Goal: Task Accomplishment & Management: Use online tool/utility

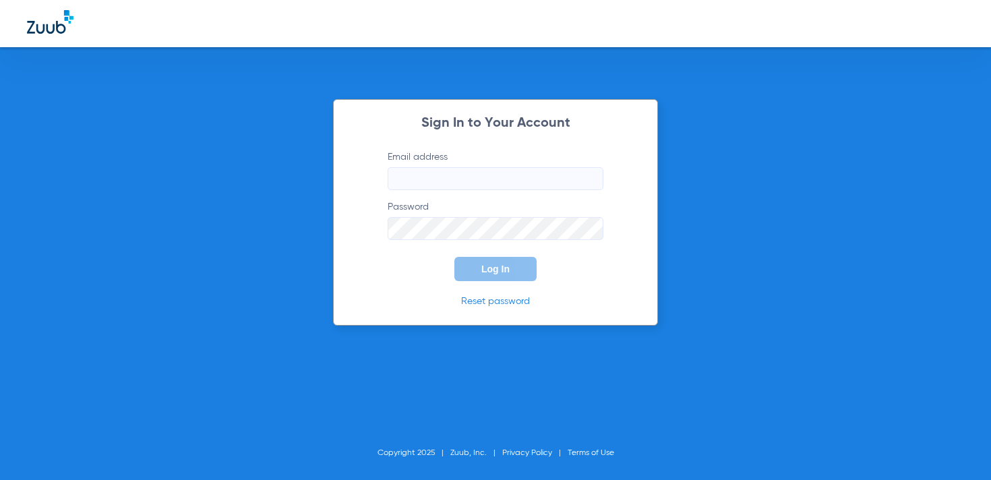
type input "[DOMAIN_NAME][EMAIL_ADDRESS][DOMAIN_NAME]"
click at [486, 265] on span "Log In" at bounding box center [495, 269] width 28 height 11
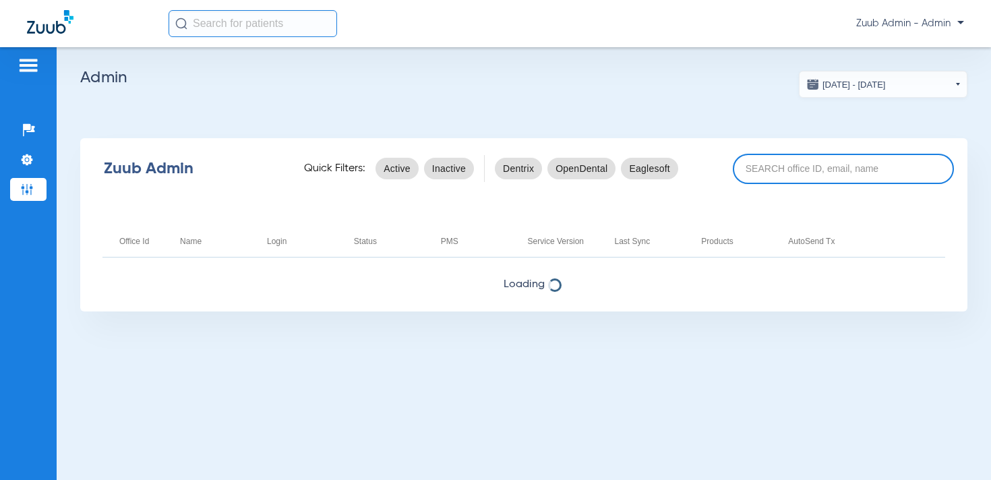
click at [793, 165] on input at bounding box center [843, 169] width 221 height 30
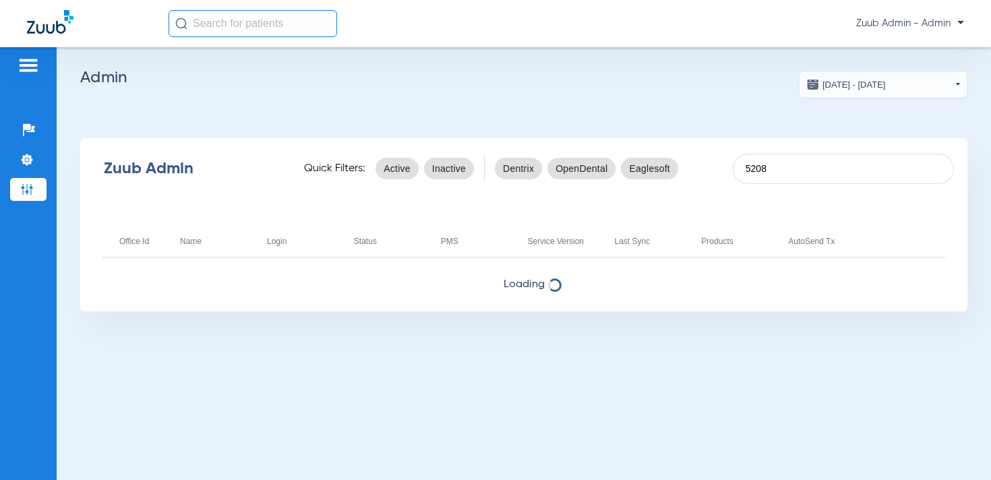
type input "5208"
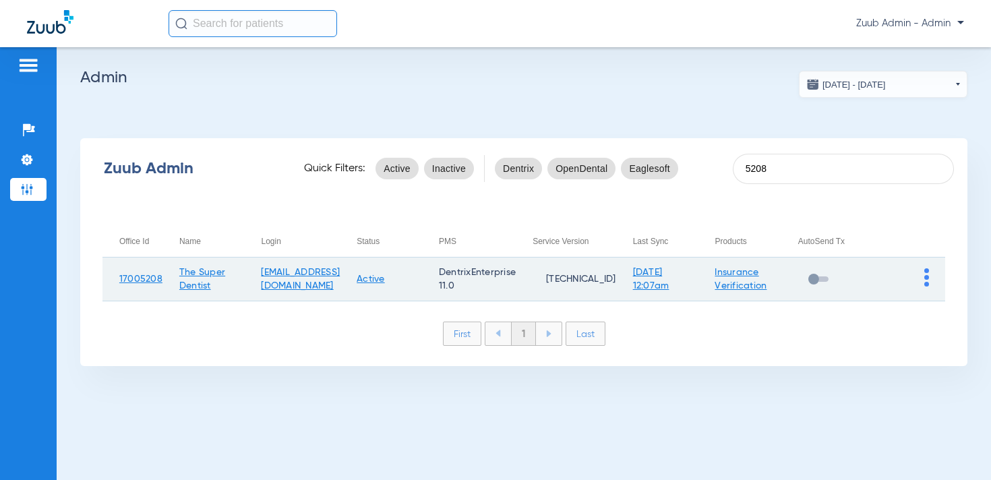
click at [925, 272] on img at bounding box center [926, 277] width 5 height 18
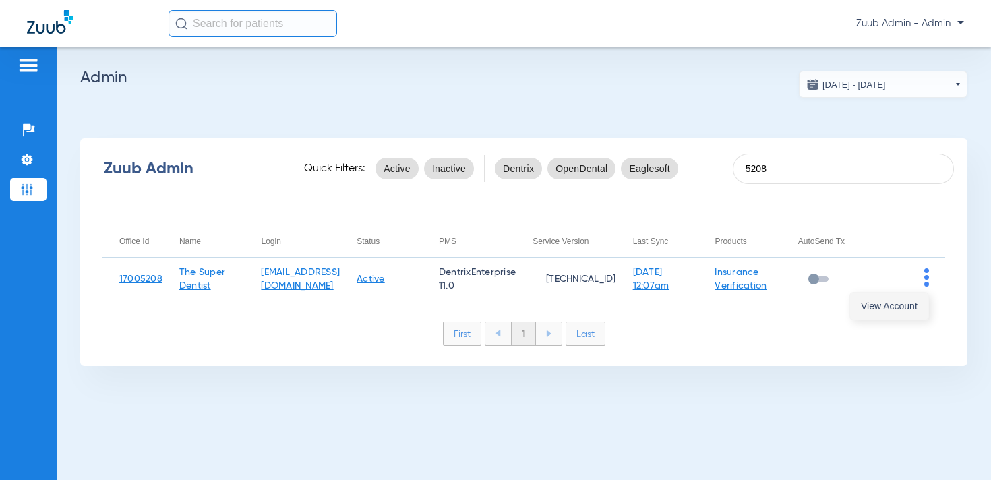
click at [873, 307] on span "View Account" at bounding box center [889, 305] width 57 height 9
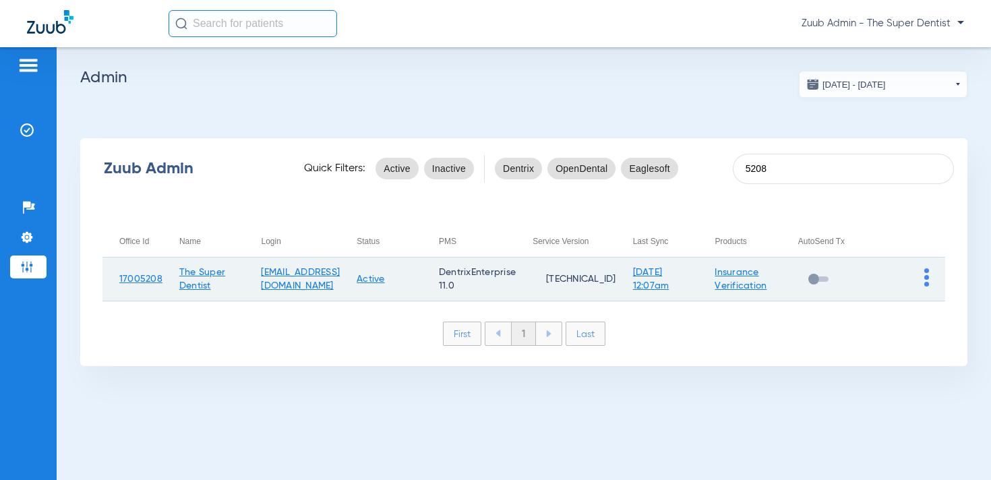
click at [926, 277] on img at bounding box center [926, 277] width 5 height 18
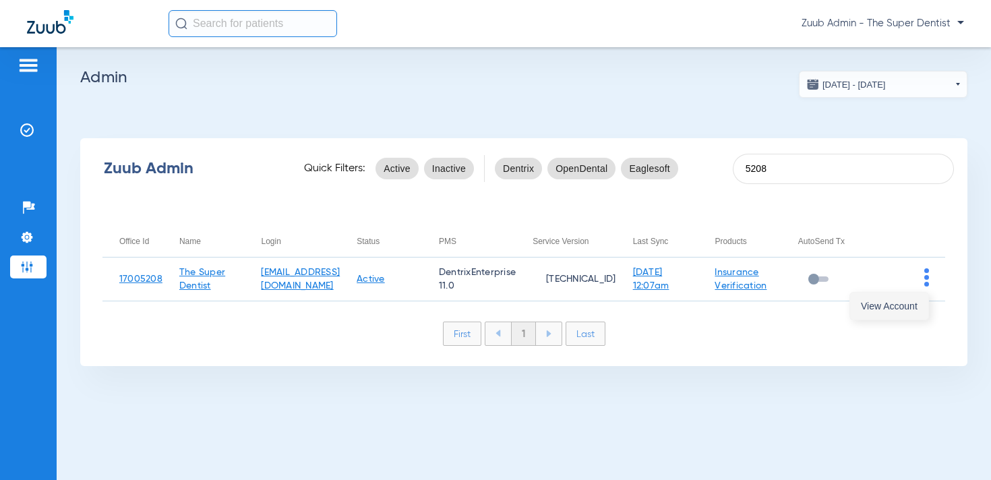
click at [910, 301] on span "View Account" at bounding box center [889, 305] width 57 height 9
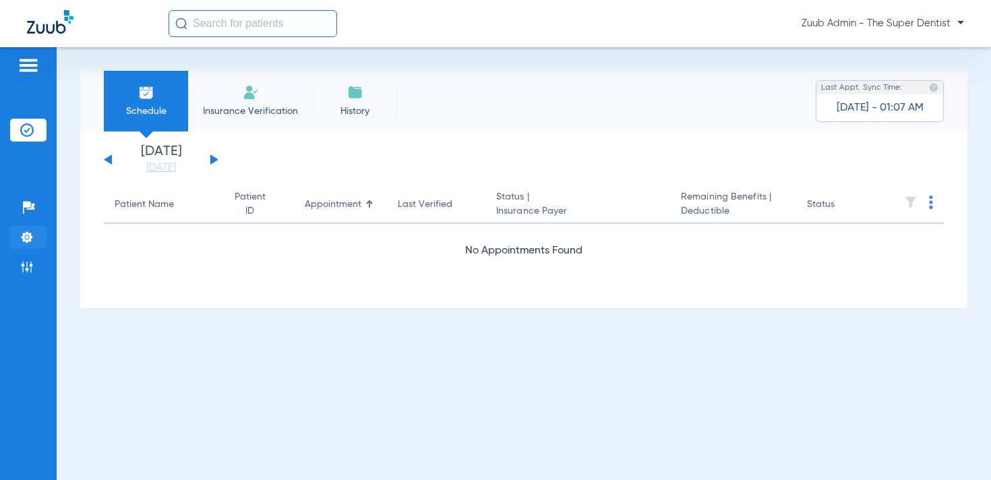
click at [28, 239] on img at bounding box center [26, 236] width 13 height 13
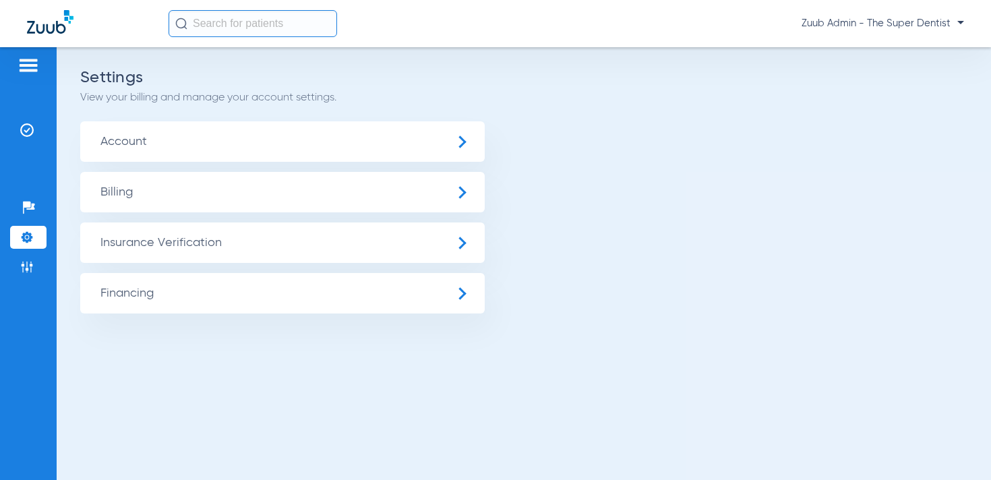
click at [129, 243] on span "Insurance Verification" at bounding box center [282, 242] width 404 height 40
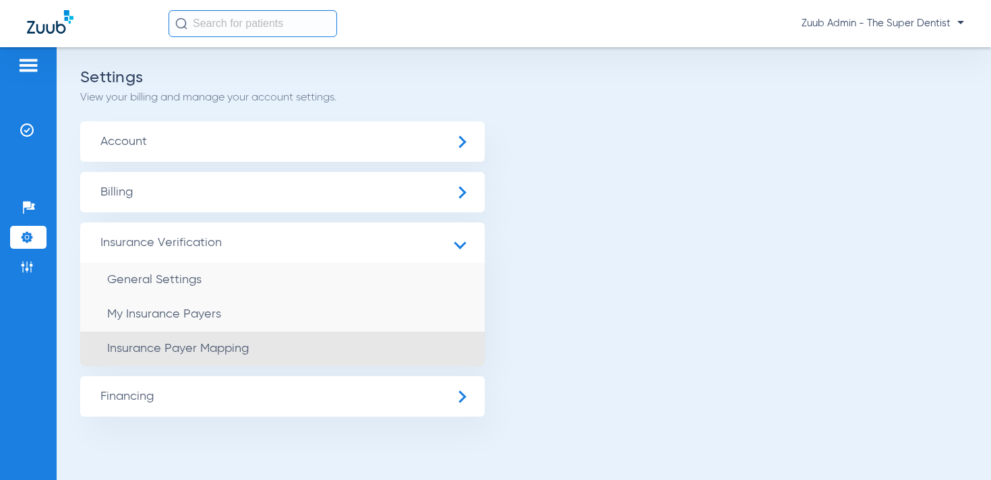
click at [233, 340] on li "Insurance Payer Mapping" at bounding box center [282, 349] width 404 height 34
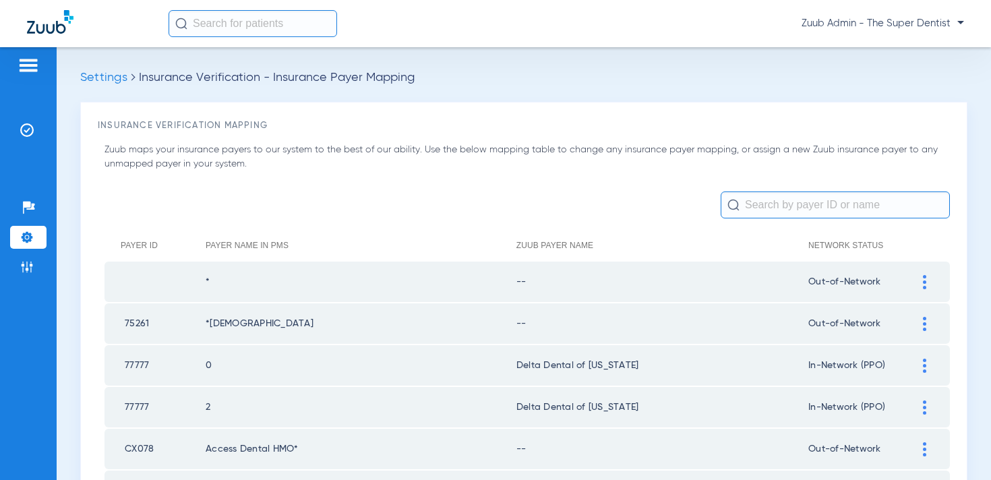
click at [797, 206] on input "text" at bounding box center [834, 204] width 229 height 27
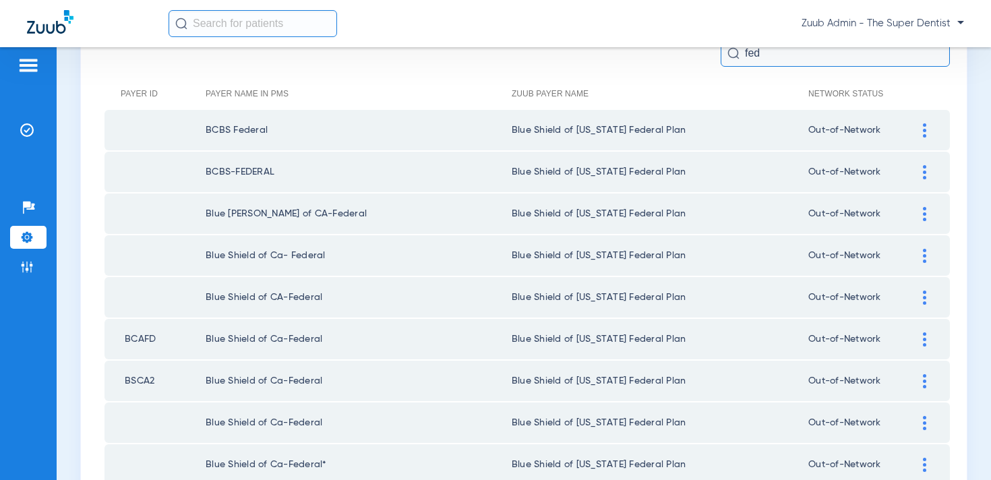
scroll to position [144, 0]
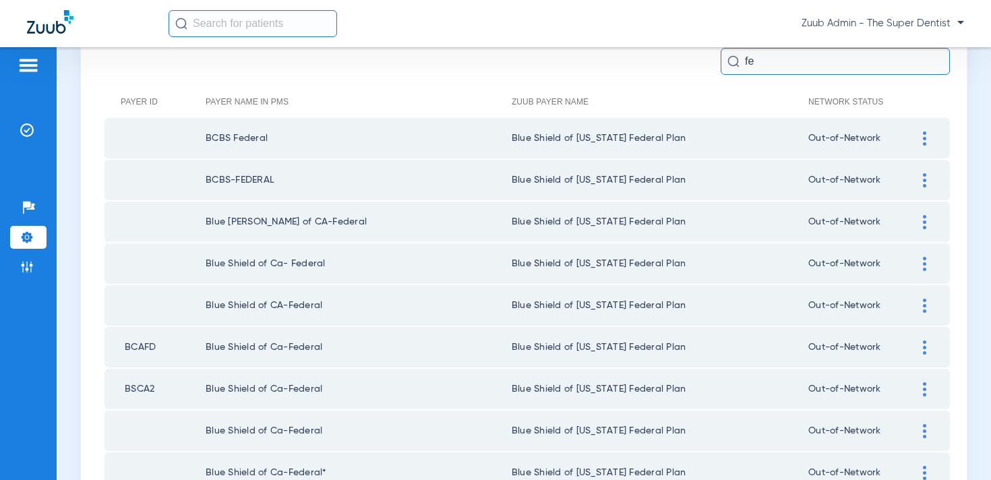
type input "f"
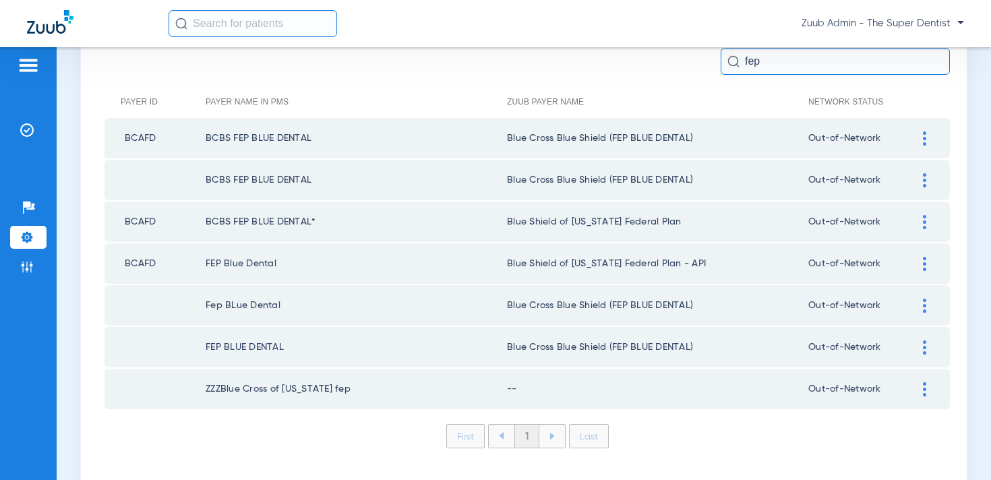
type input "fep"
click at [30, 239] on img at bounding box center [26, 236] width 13 height 13
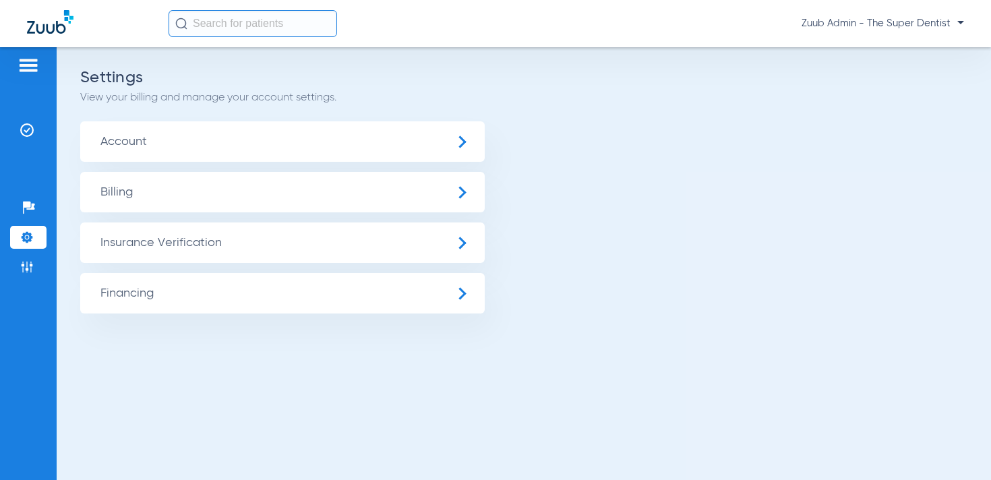
click at [124, 240] on span "Insurance Verification" at bounding box center [282, 242] width 404 height 40
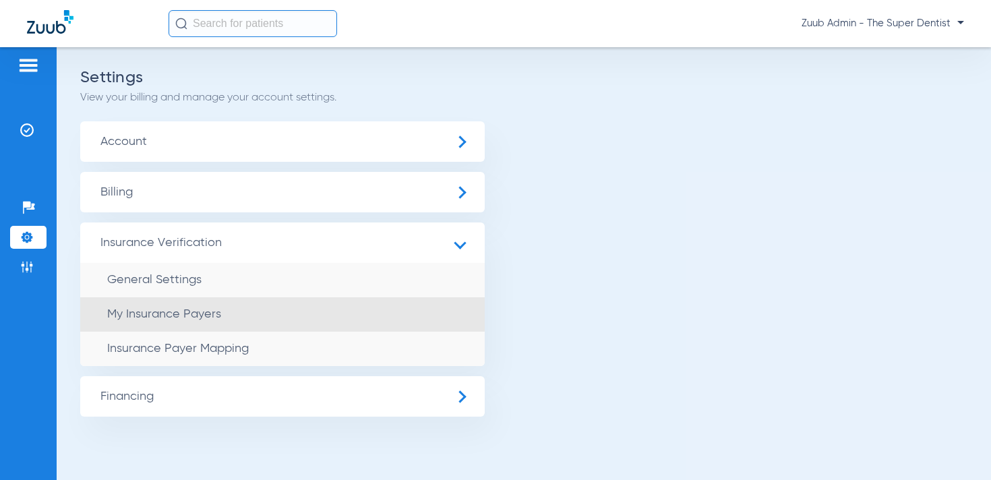
click at [179, 299] on li "My Insurance Payers" at bounding box center [282, 314] width 404 height 34
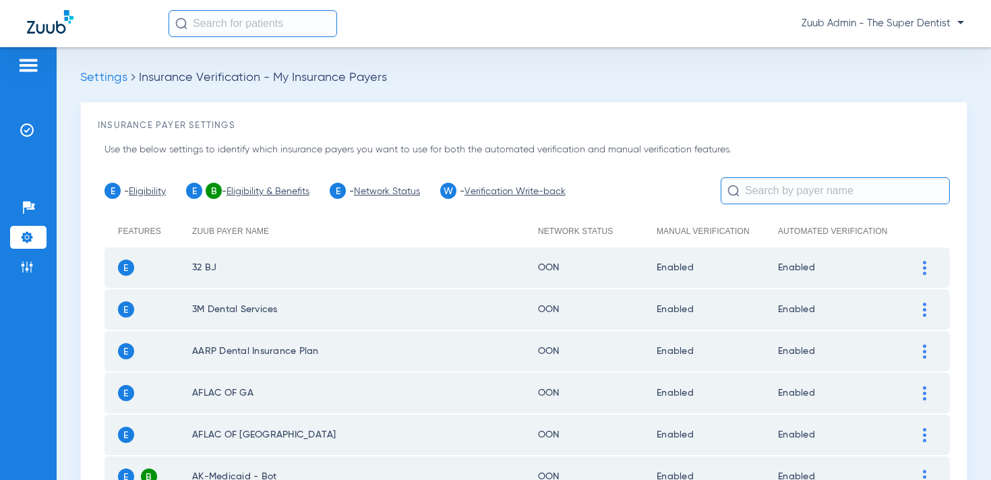
click at [782, 193] on input "text" at bounding box center [834, 190] width 229 height 27
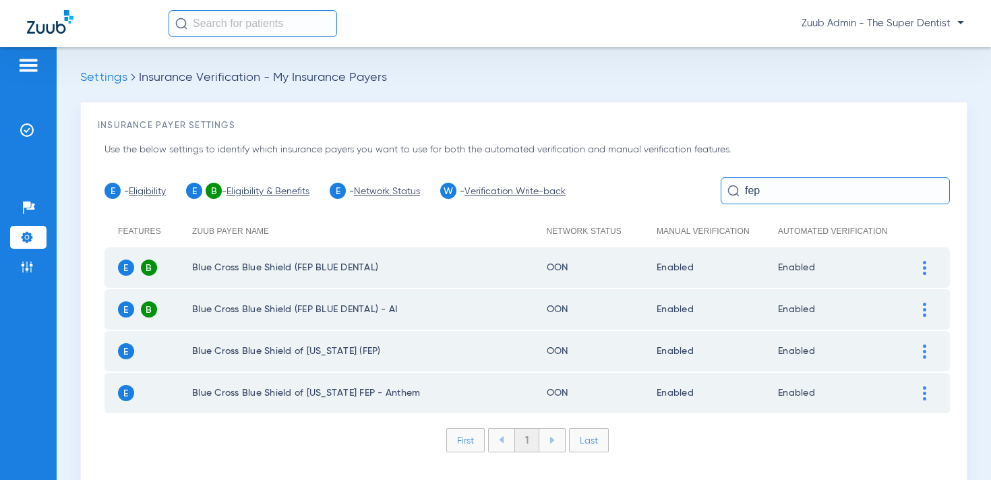
type input "fep"
click at [30, 265] on img at bounding box center [26, 266] width 13 height 13
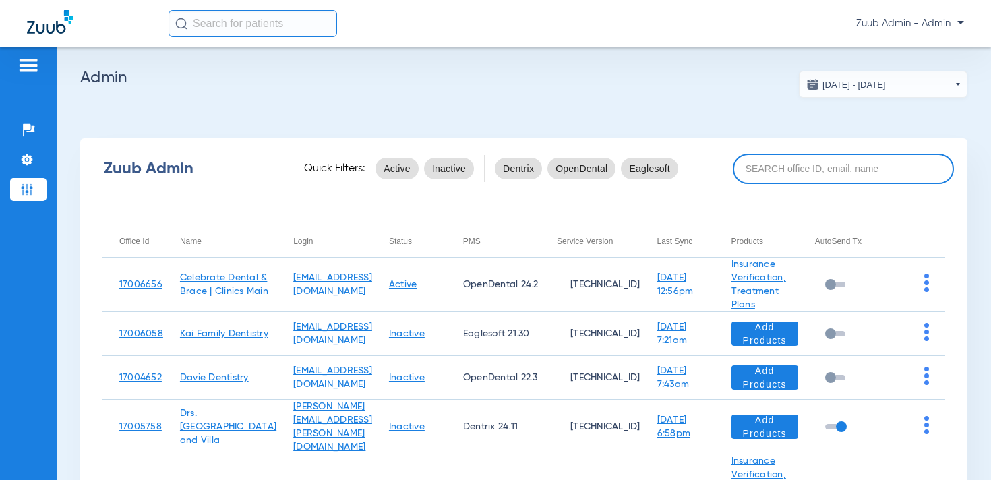
click at [849, 168] on input at bounding box center [843, 169] width 221 height 30
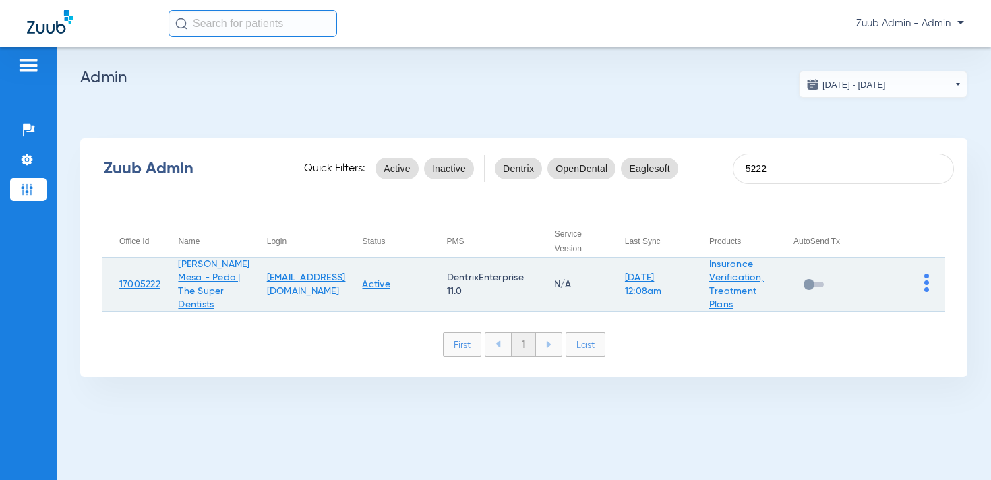
type input "5222"
click at [925, 275] on img at bounding box center [926, 283] width 5 height 18
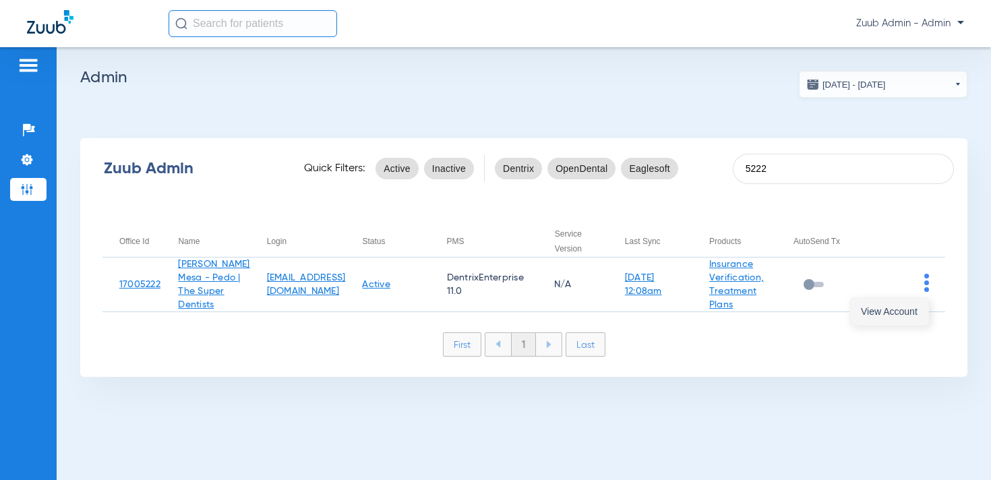
click at [910, 307] on span "View Account" at bounding box center [889, 311] width 57 height 9
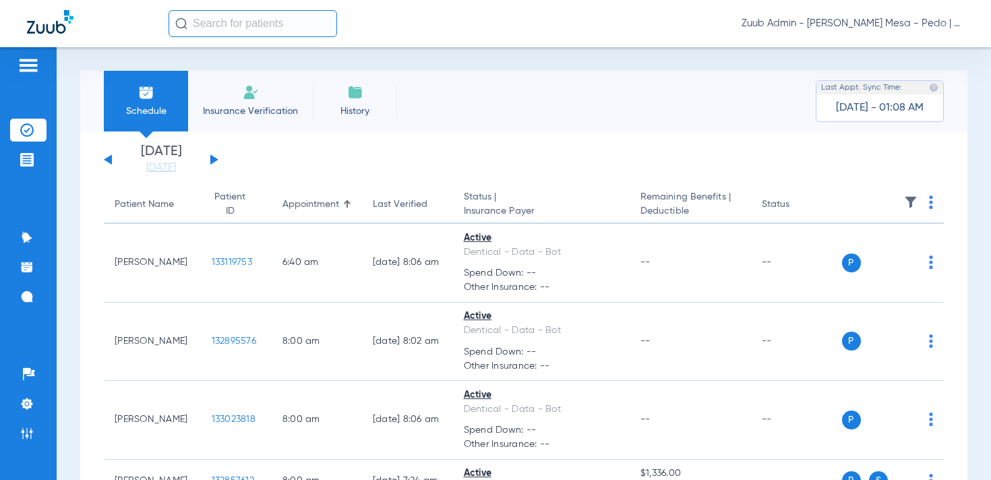
click at [311, 29] on input "text" at bounding box center [252, 23] width 168 height 27
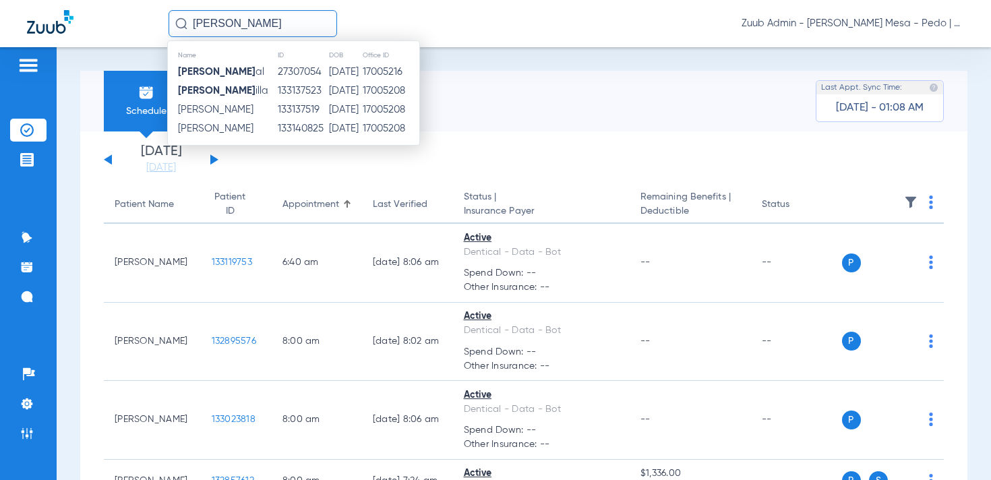
type input "[PERSON_NAME]"
click at [299, 111] on td "133137519" at bounding box center [302, 109] width 51 height 19
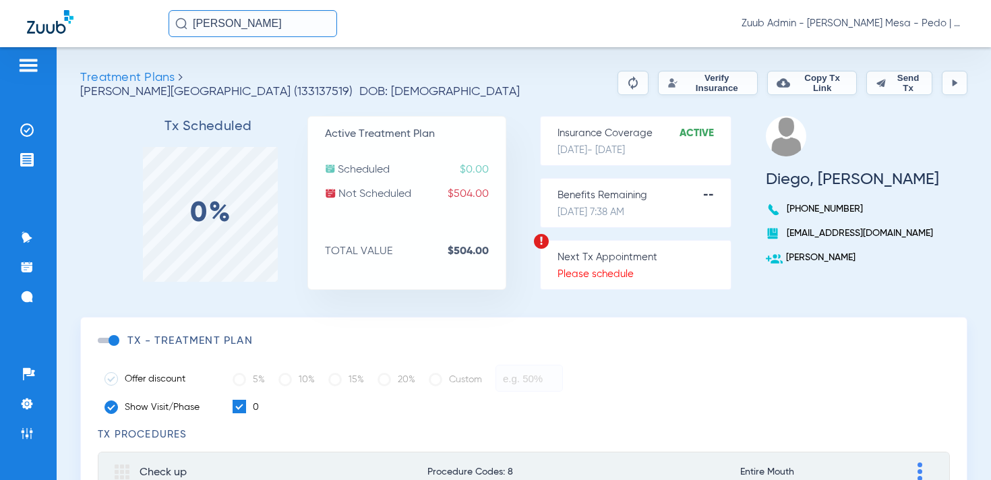
click at [696, 88] on button "Verify Insurance" at bounding box center [708, 83] width 100 height 24
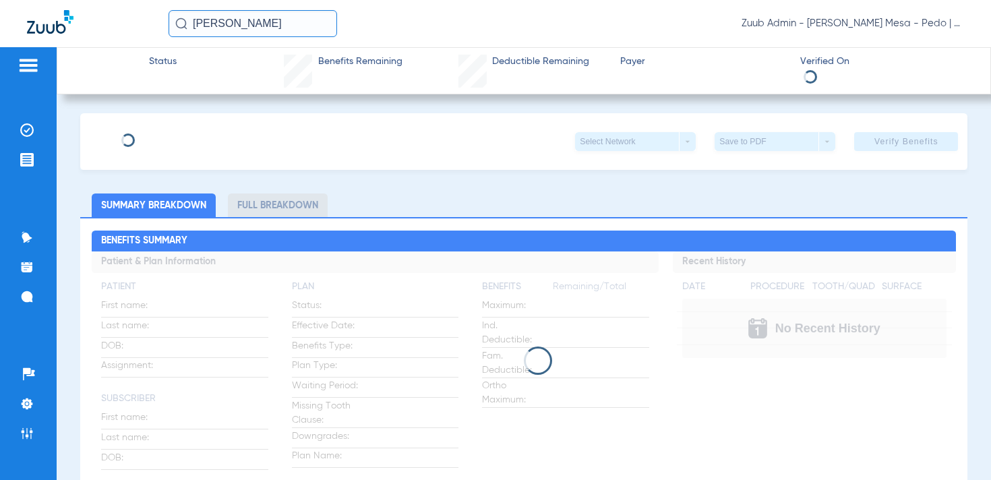
type input "Diego"
type input "[PERSON_NAME]"
type input "[DATE]"
type input "R60702084"
type input "112"
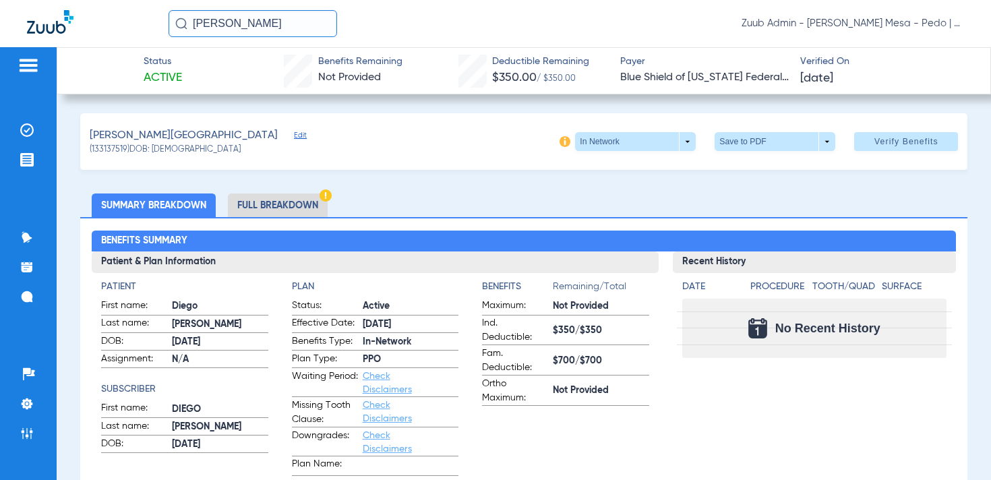
click at [294, 135] on span "Edit" at bounding box center [300, 137] width 12 height 13
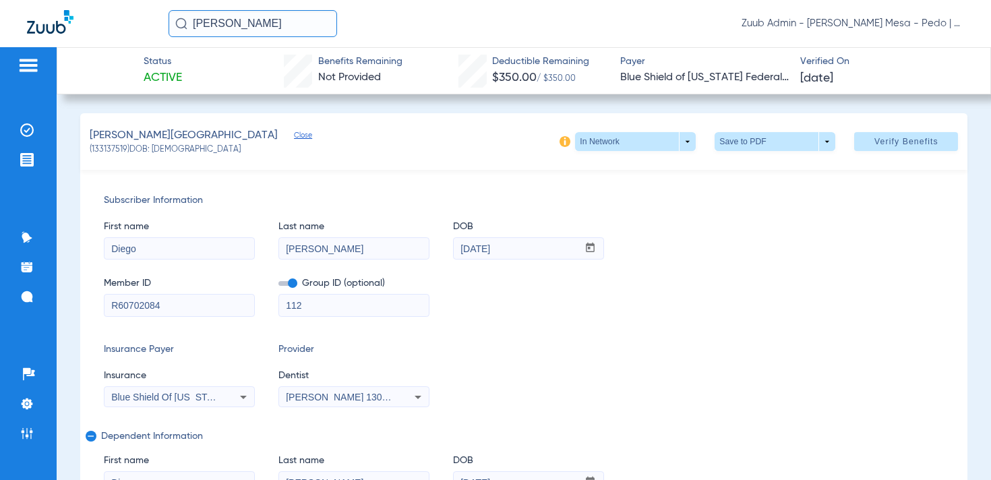
click at [181, 398] on span "Blue Shield Of [US_STATE] Federal Plan" at bounding box center [197, 397] width 172 height 11
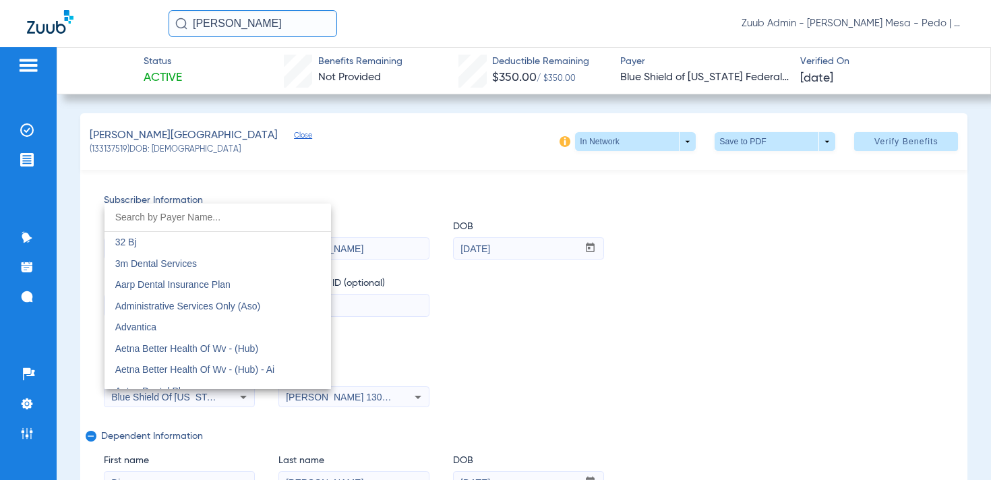
scroll to position [1733, 0]
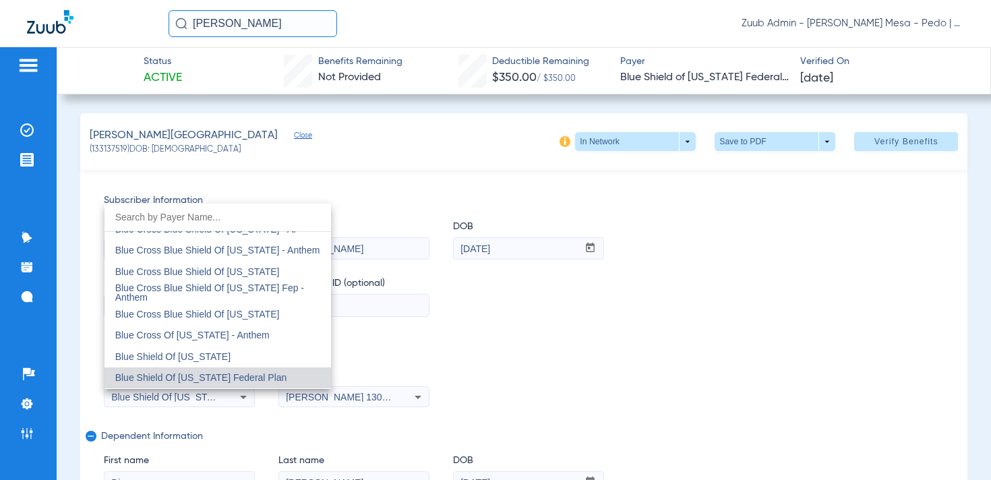
click at [477, 371] on div at bounding box center [495, 240] width 991 height 480
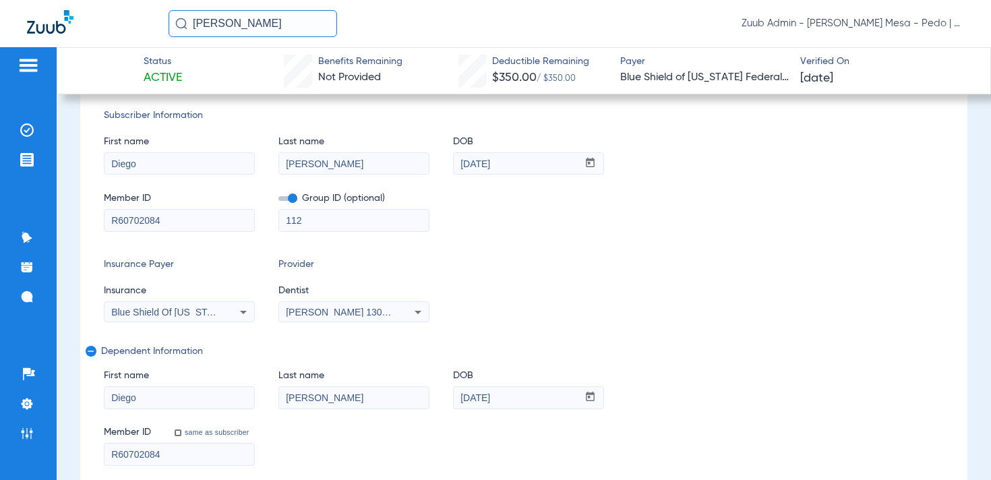
scroll to position [87, 0]
click at [204, 307] on span "Blue Shield Of [US_STATE] Federal Plan" at bounding box center [197, 310] width 172 height 11
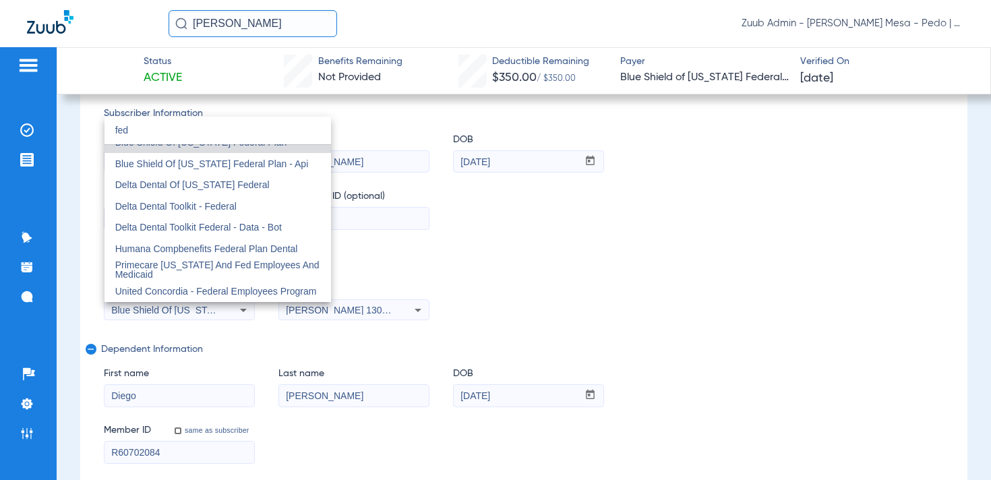
scroll to position [13, 0]
type input "fed"
click at [250, 163] on span "Blue Shield Of [US_STATE] Federal Plan - Api" at bounding box center [211, 163] width 193 height 11
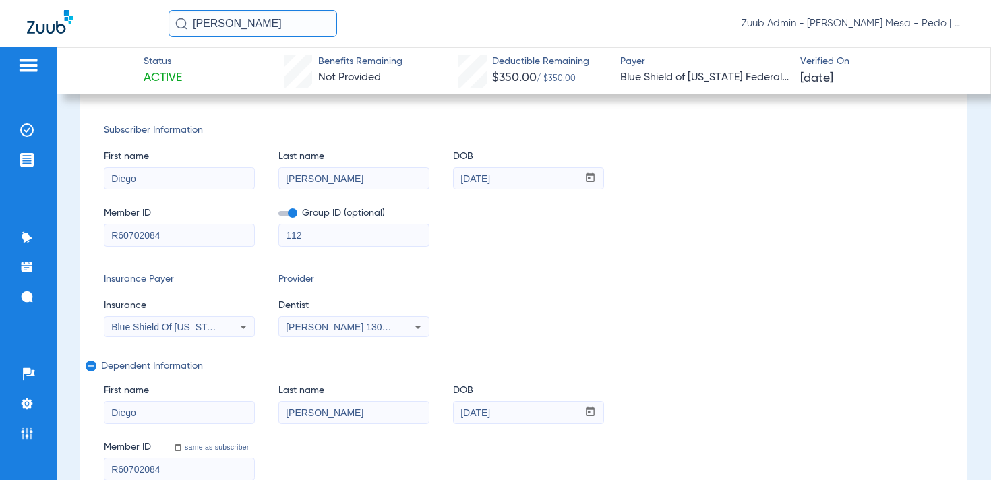
scroll to position [0, 0]
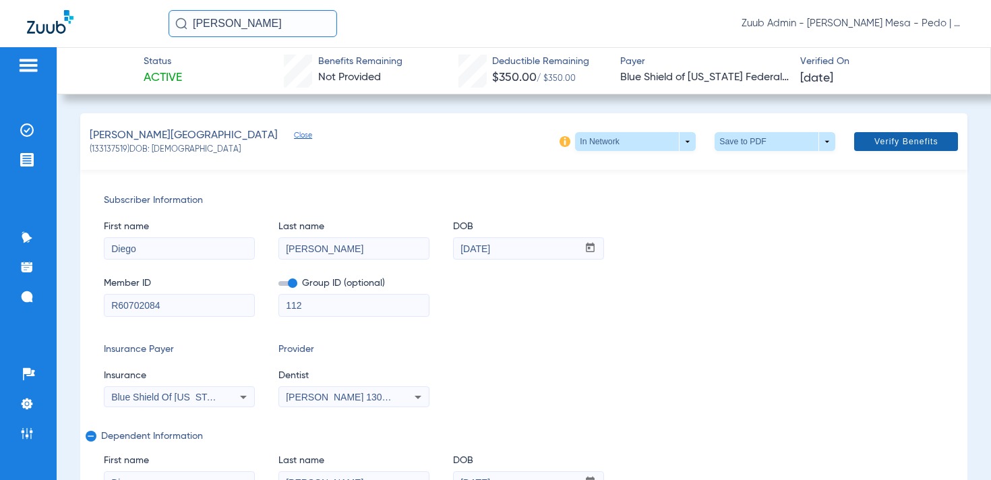
click at [926, 144] on span "Verify Benefits" at bounding box center [906, 141] width 64 height 11
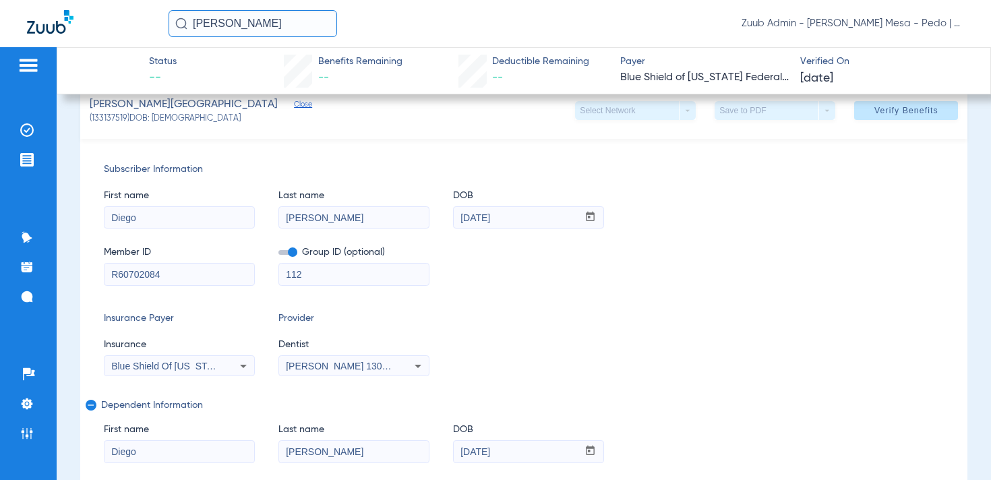
scroll to position [154, 0]
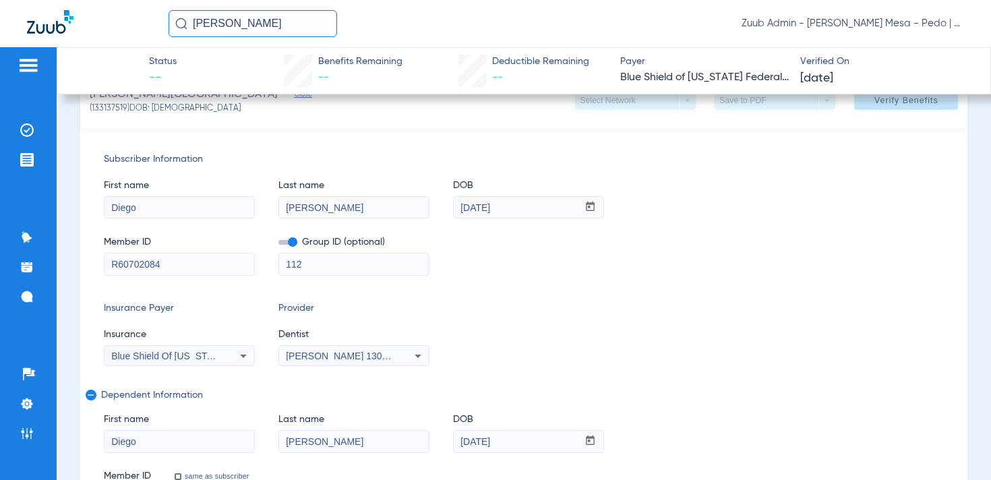
click at [189, 354] on span "Blue Shield Of [US_STATE] Federal Plan - Api" at bounding box center [207, 355] width 193 height 11
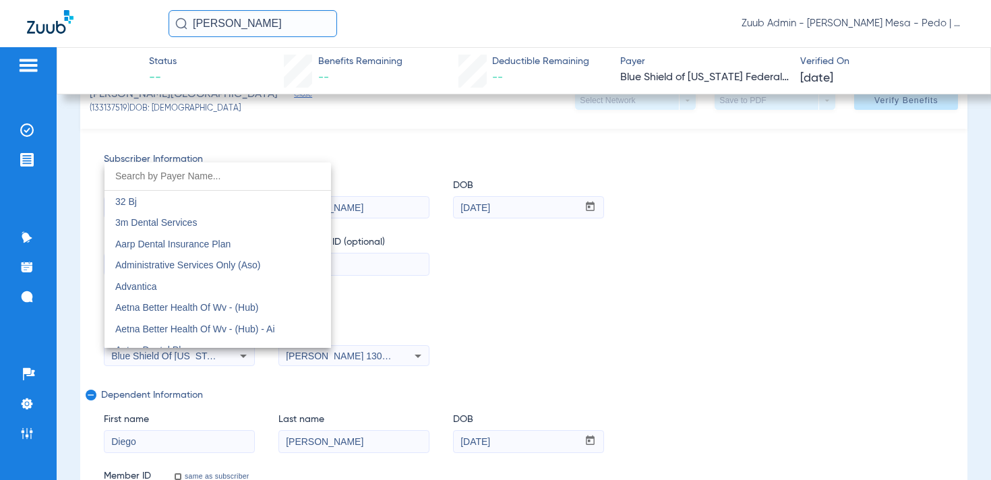
scroll to position [1754, 0]
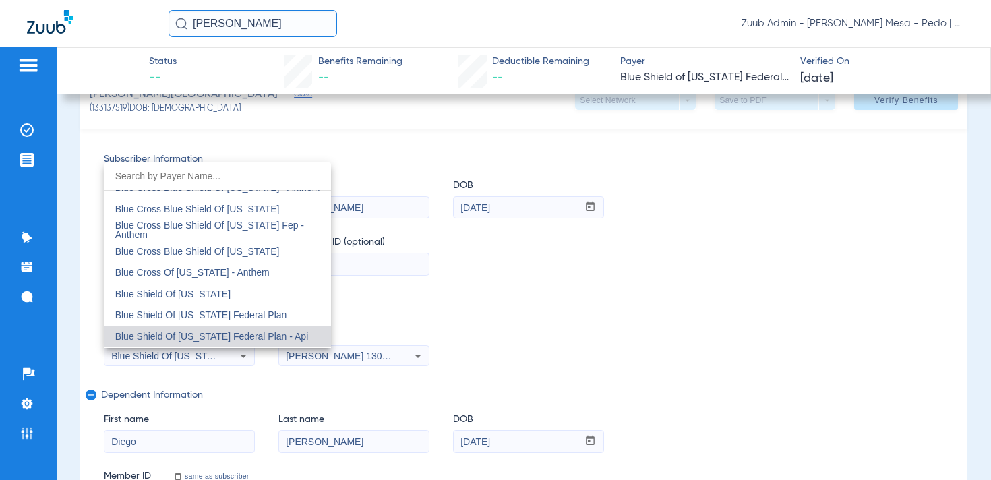
click at [485, 317] on div at bounding box center [495, 240] width 991 height 480
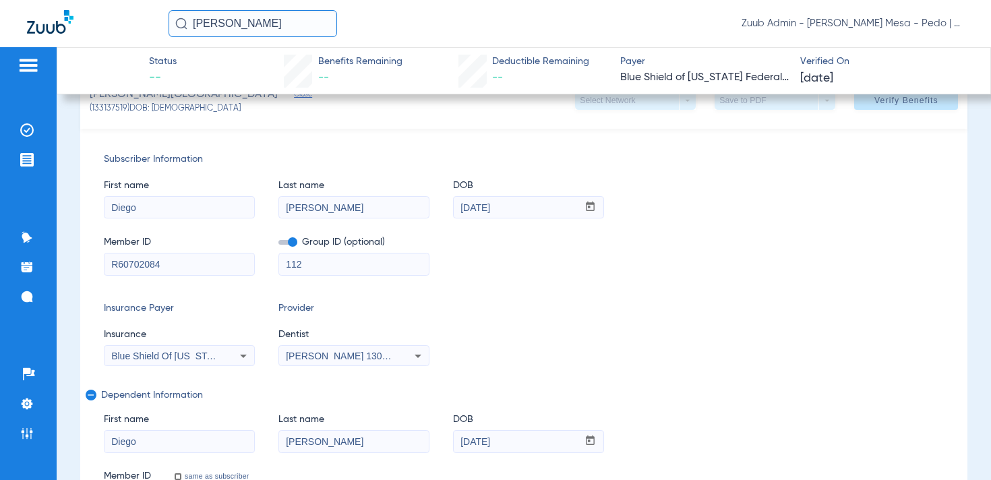
click at [181, 351] on span "Blue Shield Of [US_STATE] Federal Plan - Api" at bounding box center [207, 355] width 193 height 11
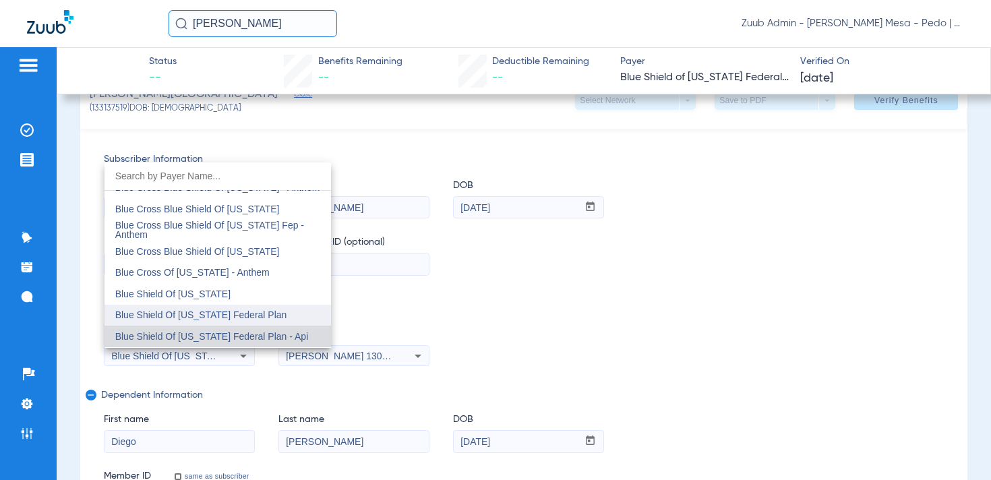
click at [198, 315] on span "Blue Shield Of [US_STATE] Federal Plan" at bounding box center [201, 314] width 172 height 11
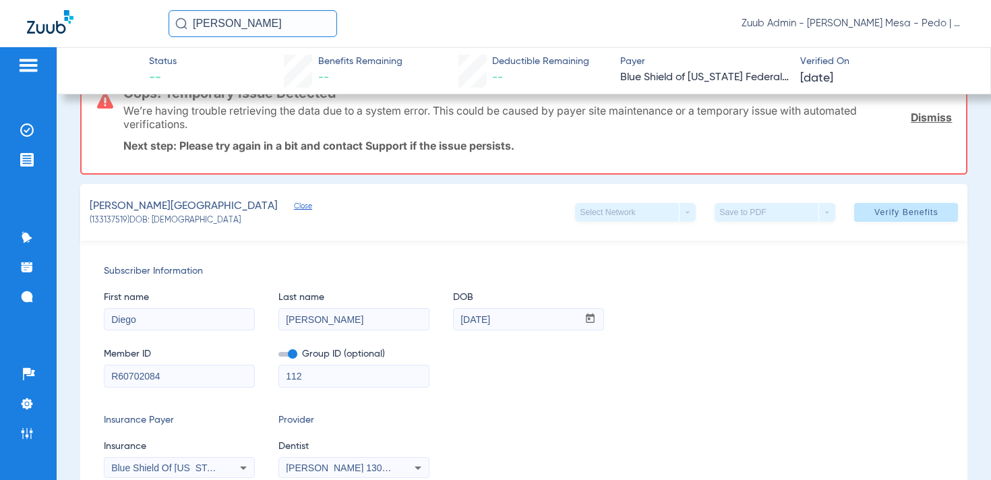
scroll to position [26, 0]
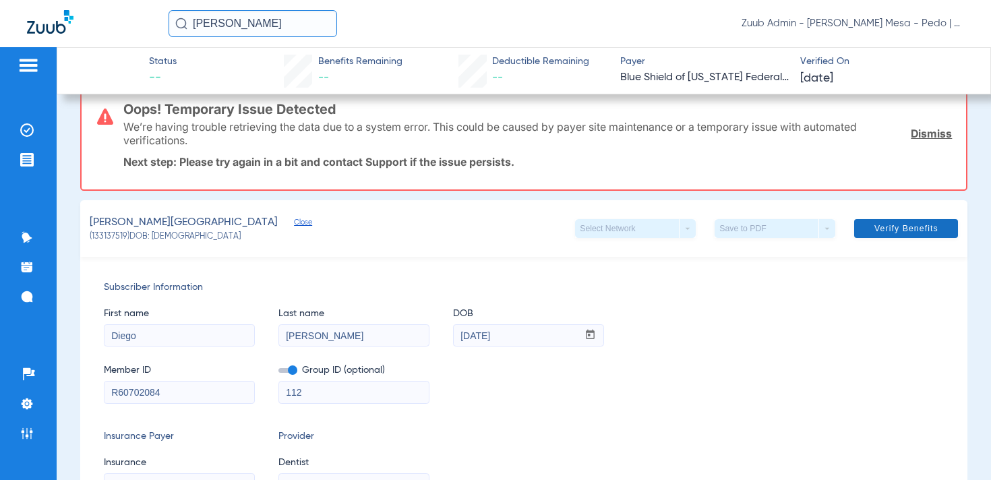
click at [903, 231] on span "Verify Benefits" at bounding box center [906, 228] width 64 height 11
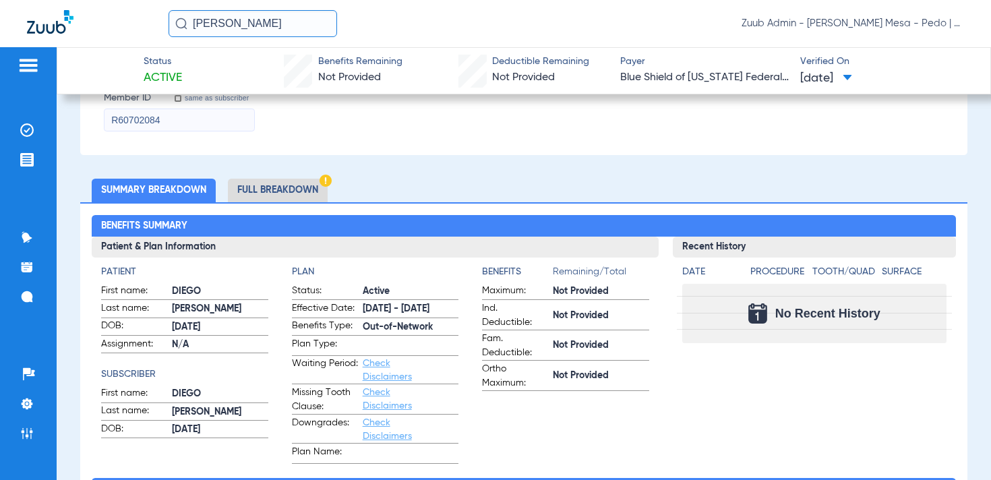
scroll to position [446, 0]
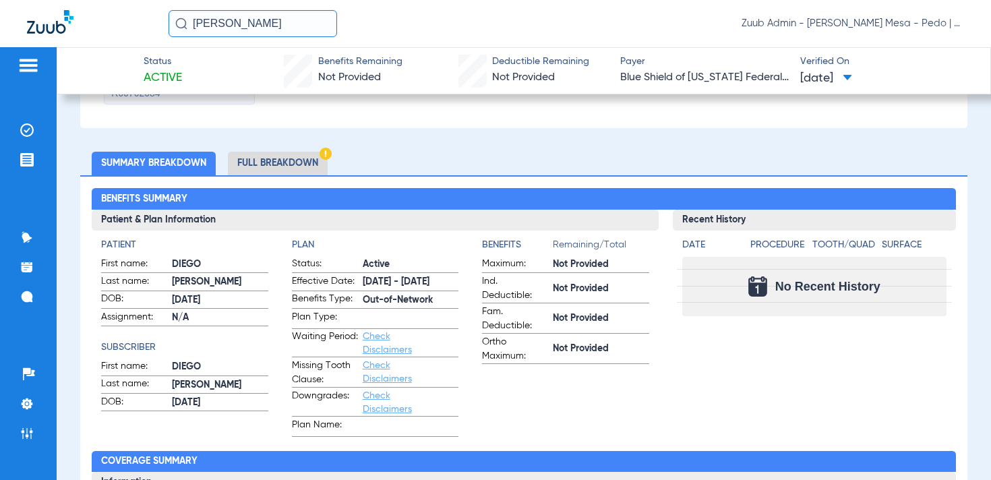
click at [260, 161] on li "Full Breakdown" at bounding box center [278, 164] width 100 height 24
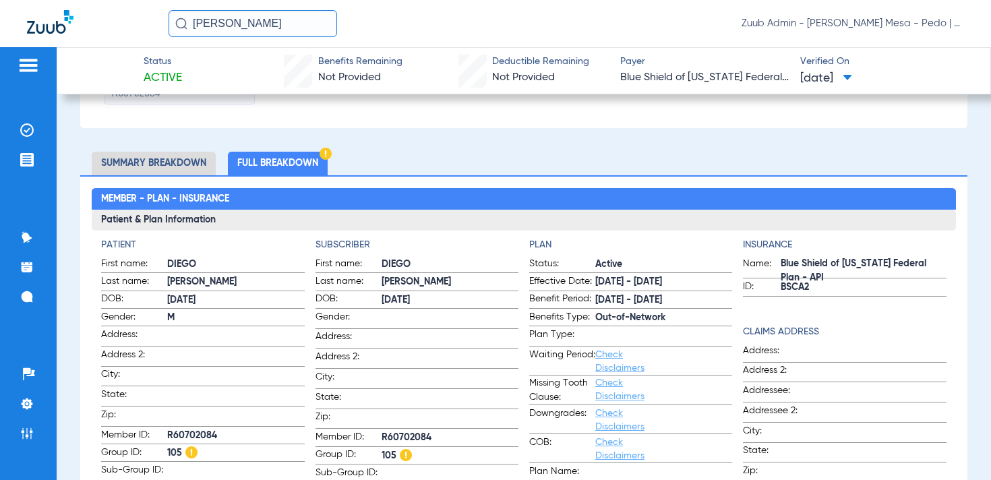
scroll to position [440, 0]
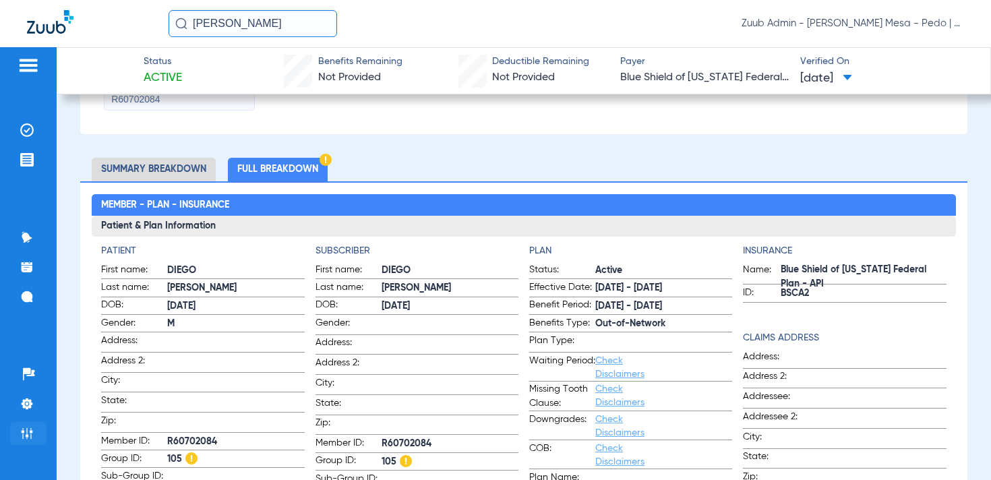
click at [30, 435] on img at bounding box center [26, 433] width 13 height 13
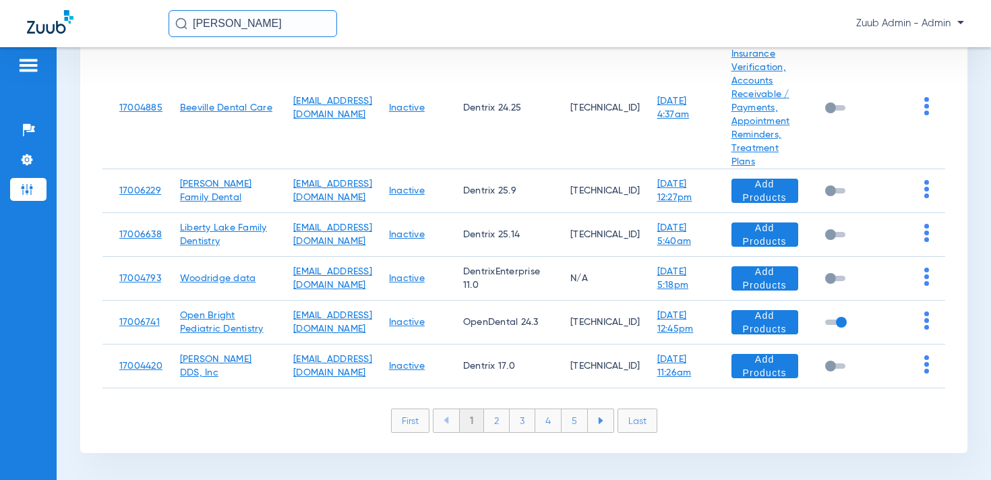
scroll to position [142, 0]
